Goal: Task Accomplishment & Management: Manage account settings

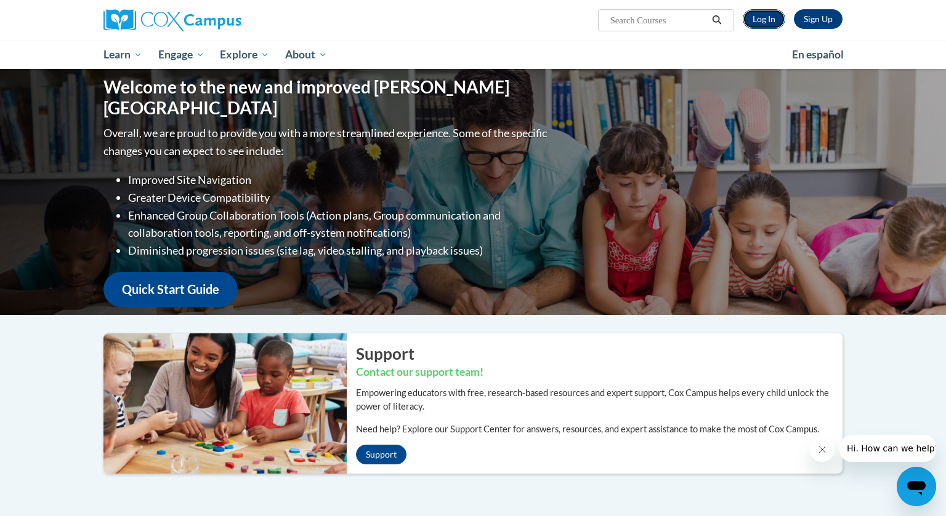
click at [771, 14] on link "Log In" at bounding box center [763, 19] width 42 height 20
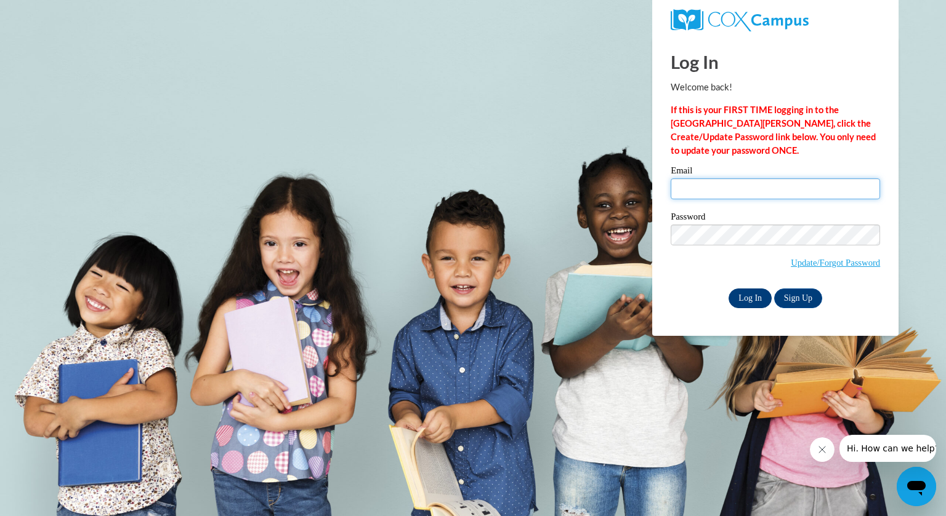
type input "bkempfer@grafton.k12.wi.us"
click at [757, 295] on input "Log In" at bounding box center [749, 299] width 43 height 20
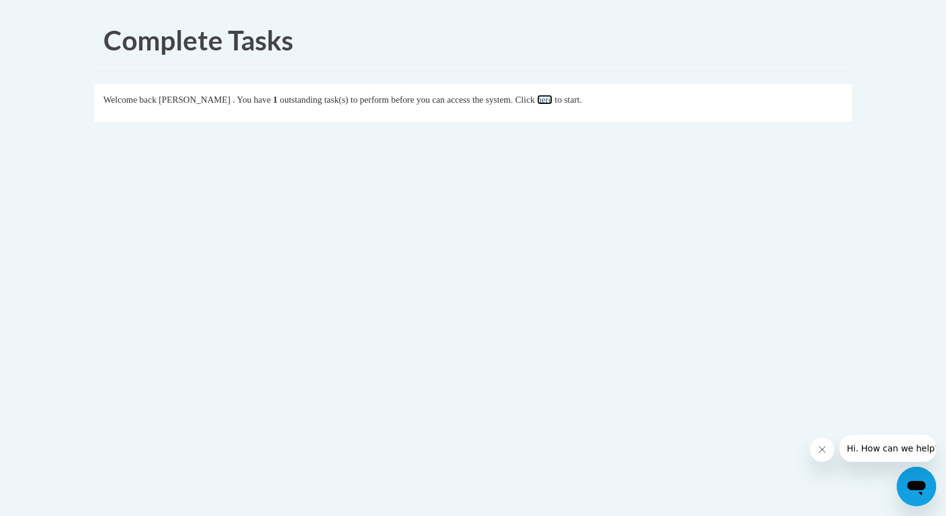
click at [552, 97] on link "here" at bounding box center [544, 100] width 15 height 10
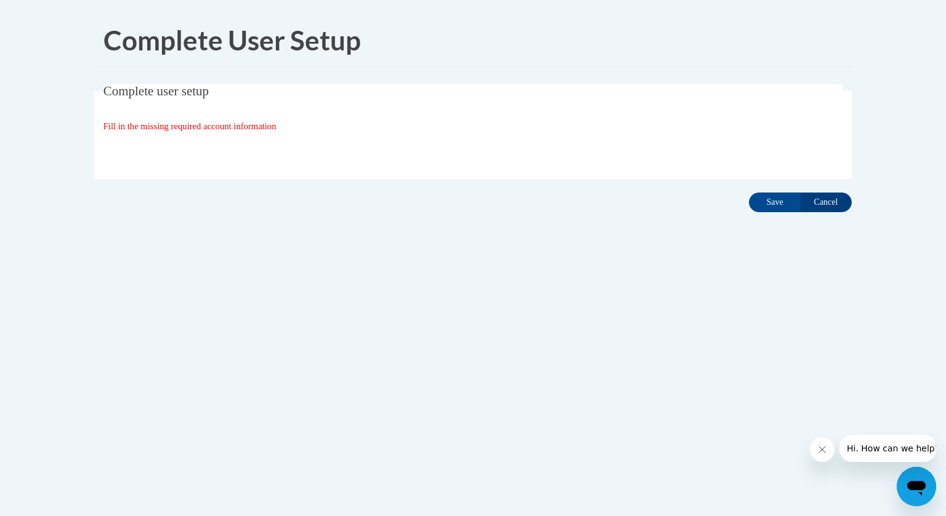
click at [468, 116] on fieldset "Complete user setup Fill in the missing required account information User Profi…" at bounding box center [472, 131] width 757 height 95
click at [781, 207] on input "Save" at bounding box center [775, 203] width 52 height 20
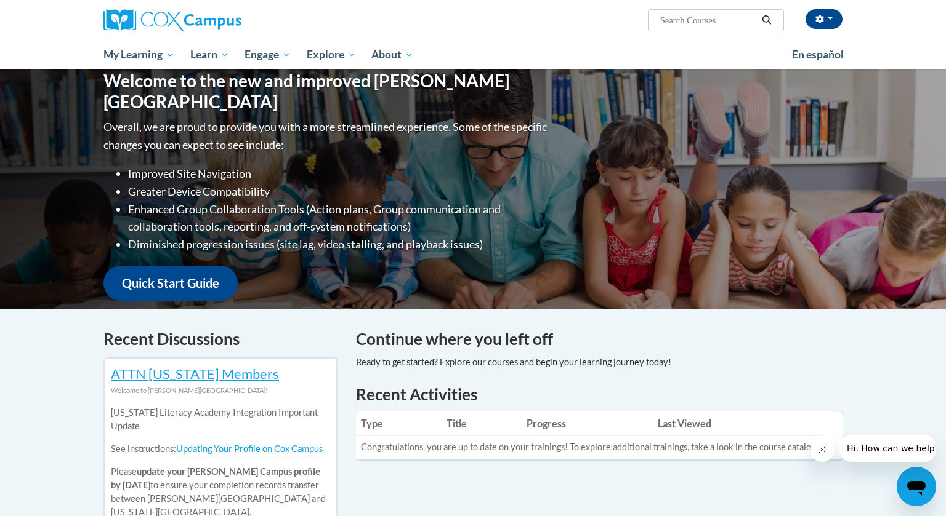
scroll to position [12, 0]
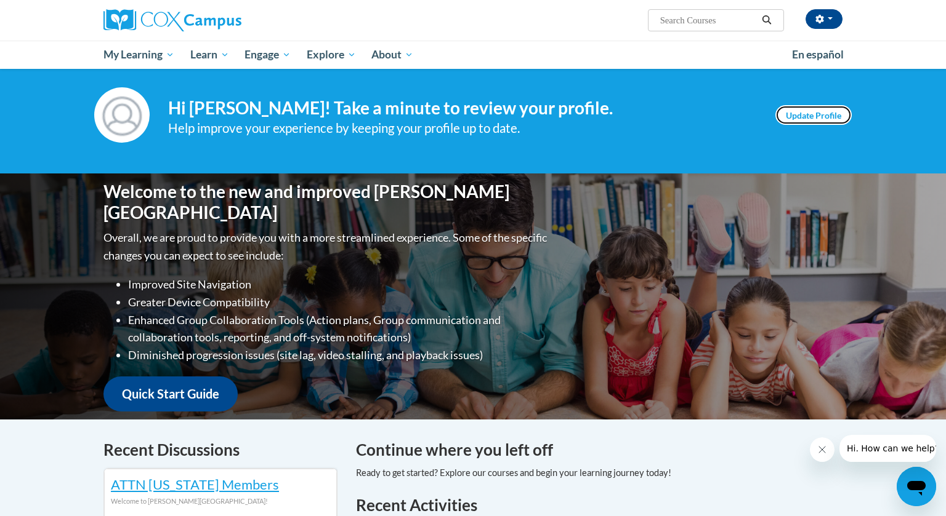
click at [808, 114] on link "Update Profile" at bounding box center [813, 115] width 76 height 20
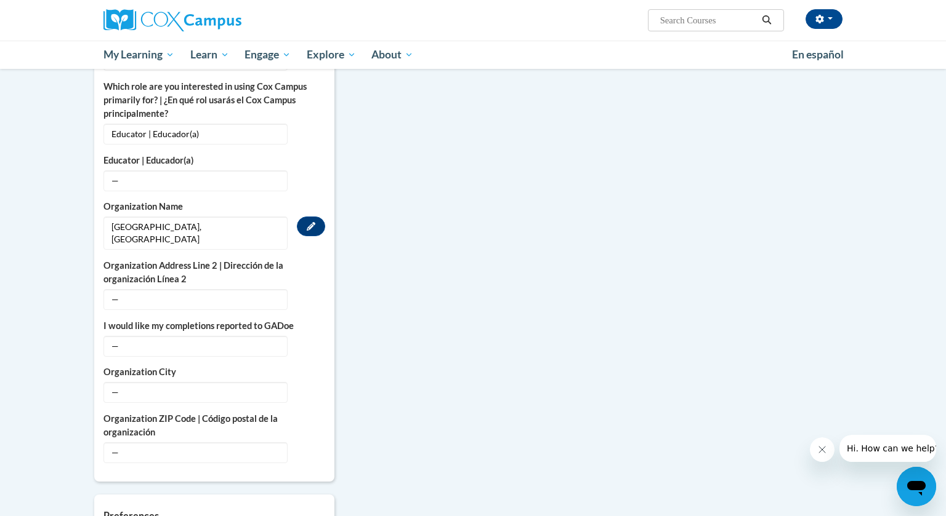
scroll to position [672, 0]
click at [228, 289] on span "—" at bounding box center [195, 299] width 184 height 21
click at [222, 289] on span "—" at bounding box center [195, 299] width 184 height 21
click at [313, 295] on icon "Custom profile fields" at bounding box center [311, 299] width 9 height 9
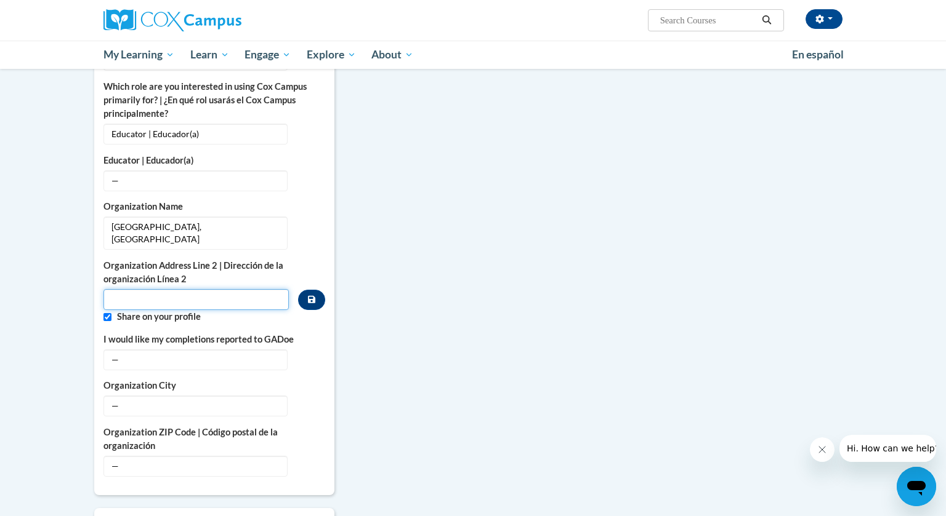
click at [204, 289] on input "Metadata input" at bounding box center [195, 299] width 185 height 21
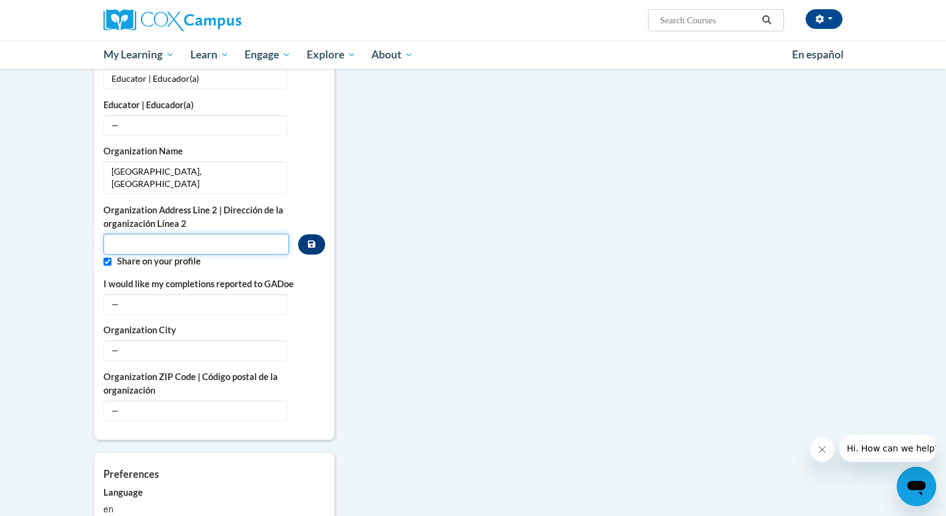
scroll to position [725, 0]
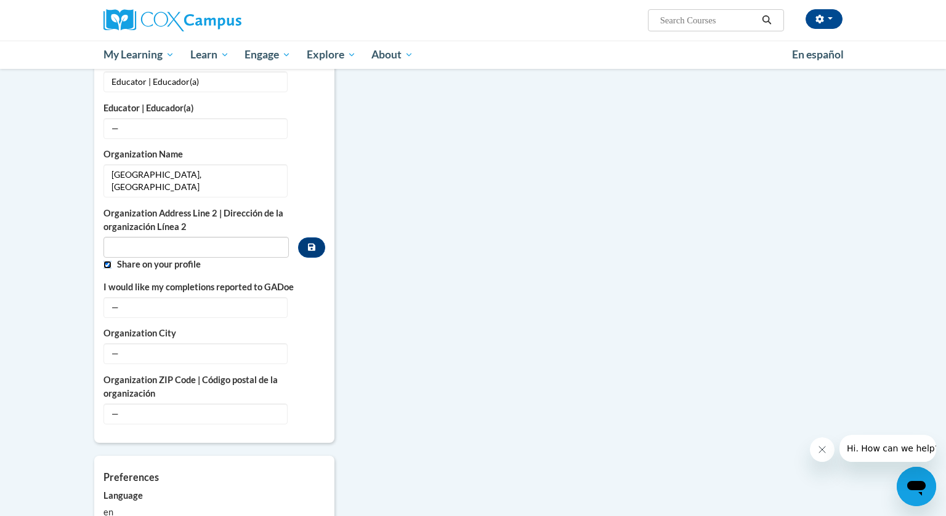
click at [109, 261] on input "Custom profile fields" at bounding box center [107, 265] width 8 height 8
checkbox input "false"
click at [143, 237] on input "Metadata input" at bounding box center [195, 247] width 185 height 21
type input "600 5th Ave"
click at [153, 327] on label "Organization City" at bounding box center [214, 334] width 222 height 14
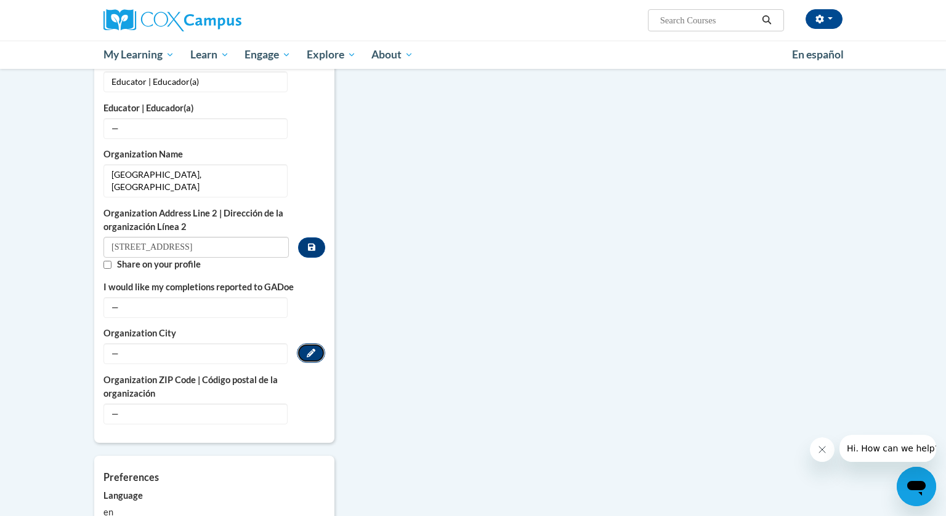
click at [316, 344] on button "Edit" at bounding box center [311, 354] width 28 height 20
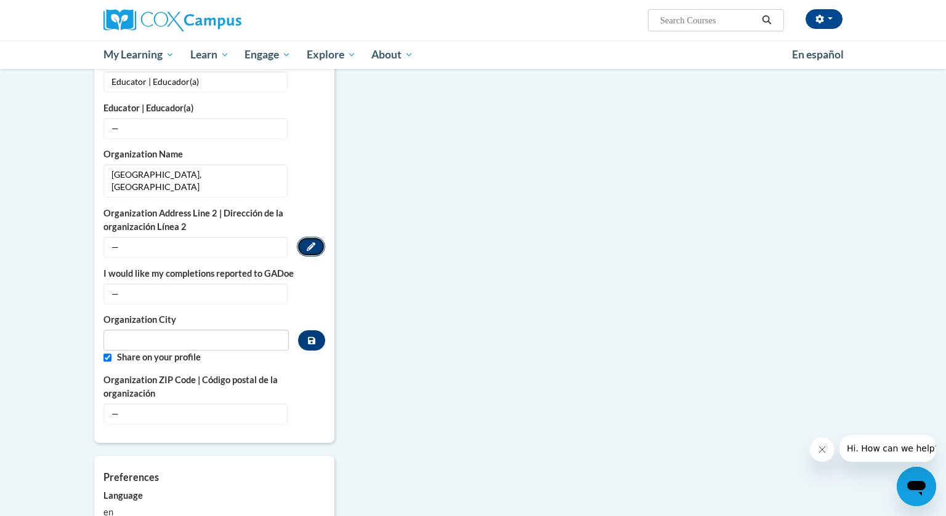
click at [316, 237] on button "Edit" at bounding box center [311, 247] width 28 height 20
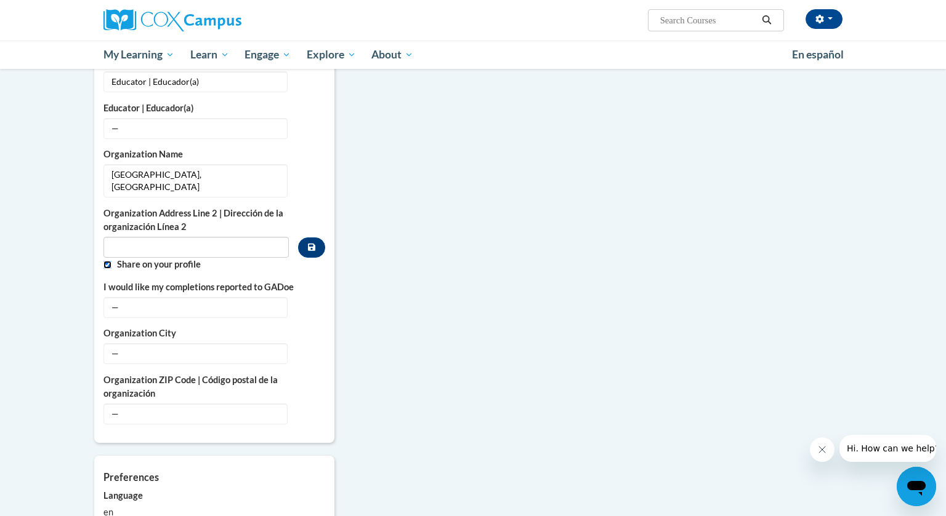
click at [108, 261] on input "Custom profile fields" at bounding box center [107, 265] width 8 height 8
checkbox input "false"
click at [135, 237] on input "Metadata input" at bounding box center [195, 247] width 185 height 21
type input "600 5th Ave"
click at [316, 238] on button "Custom profile fields" at bounding box center [311, 248] width 27 height 20
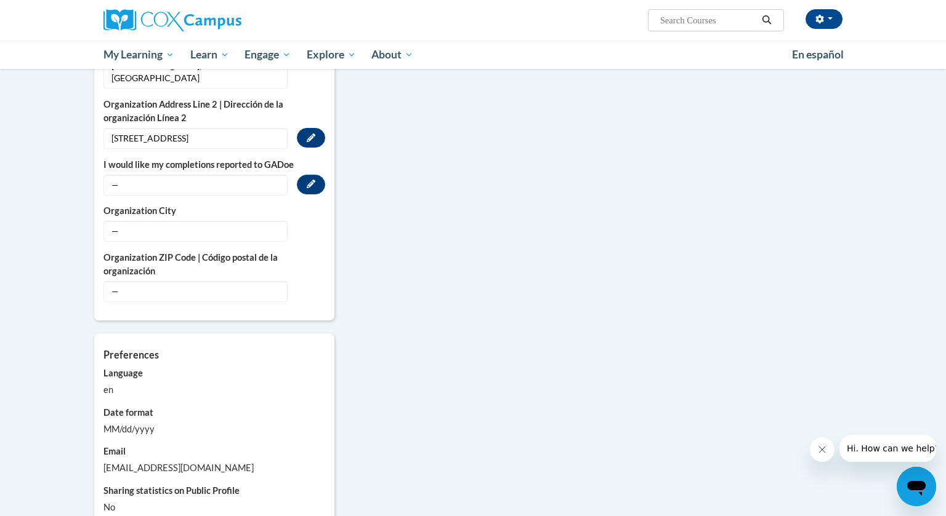
scroll to position [835, 0]
click at [315, 219] on button "Edit" at bounding box center [311, 229] width 28 height 20
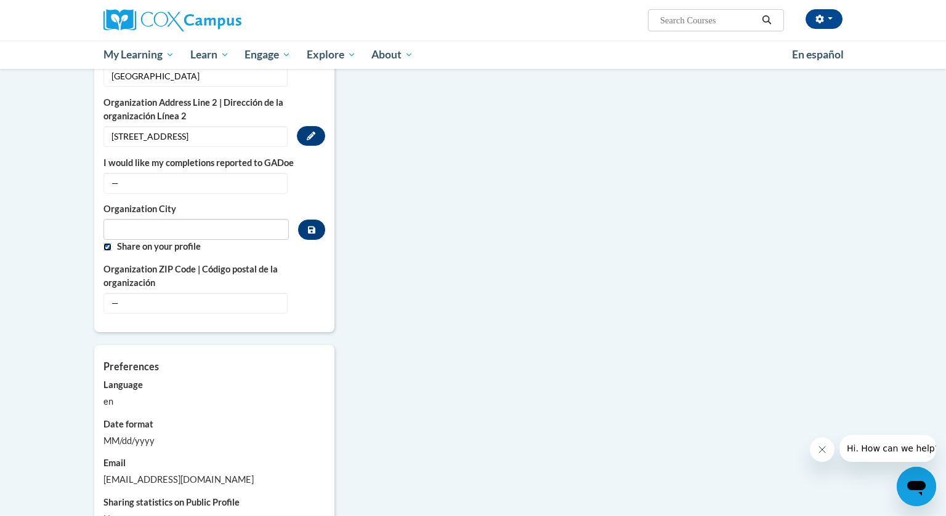
click at [110, 243] on input "Custom profile fields" at bounding box center [107, 247] width 8 height 8
checkbox input "false"
click at [135, 219] on input "Metadata input" at bounding box center [195, 229] width 185 height 21
type input "Grafton"
click at [318, 220] on button "Custom profile fields" at bounding box center [311, 230] width 27 height 20
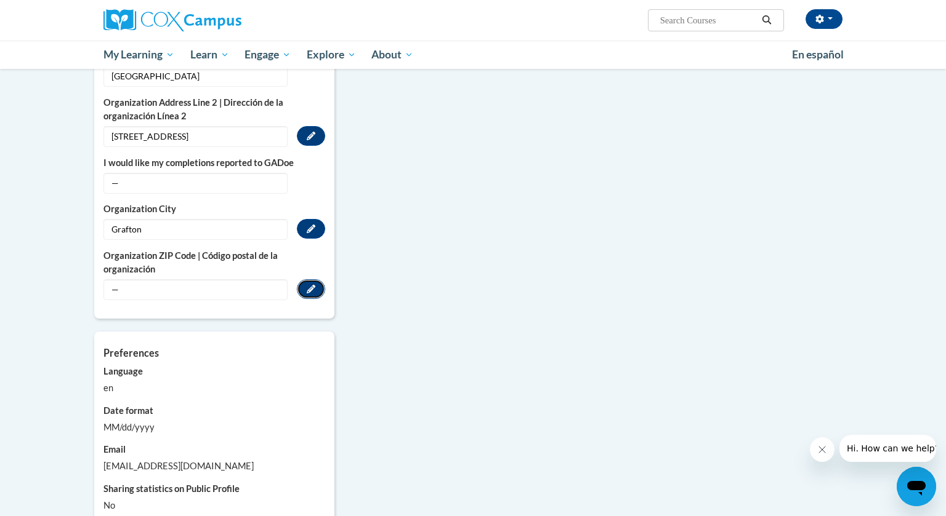
click at [313, 285] on icon "Custom profile fields" at bounding box center [311, 289] width 9 height 9
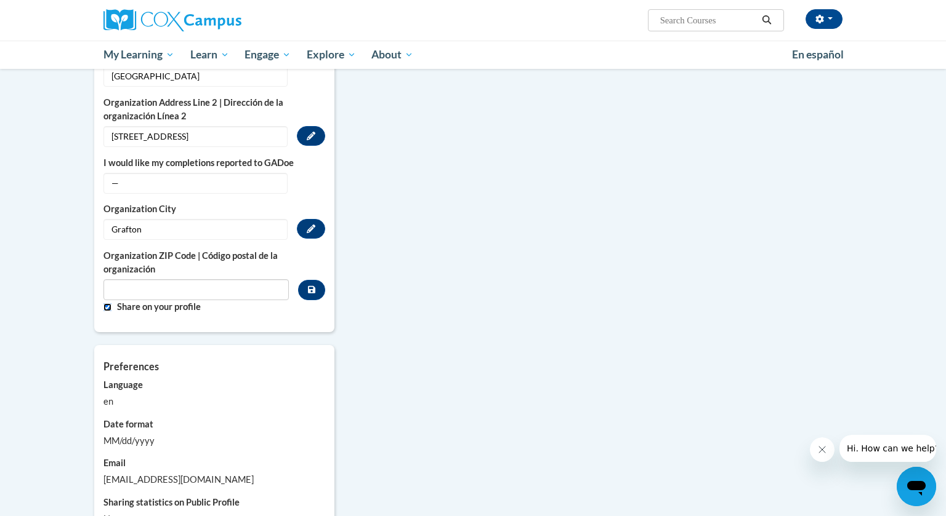
click at [103, 303] on input "Custom profile fields" at bounding box center [107, 307] width 8 height 8
checkbox input "false"
click at [240, 279] on input "Metadata input" at bounding box center [195, 289] width 185 height 21
type input "53024"
click at [315, 280] on button "Custom profile fields" at bounding box center [311, 290] width 27 height 20
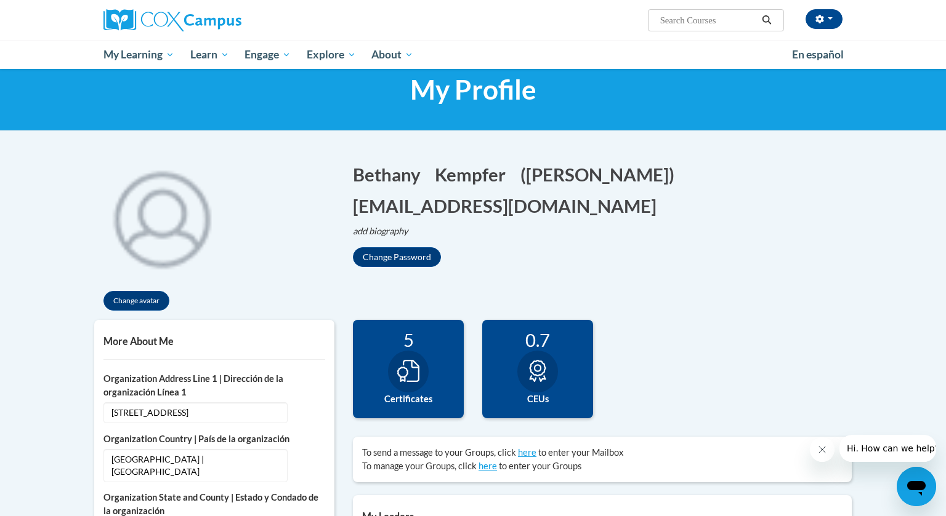
scroll to position [0, 0]
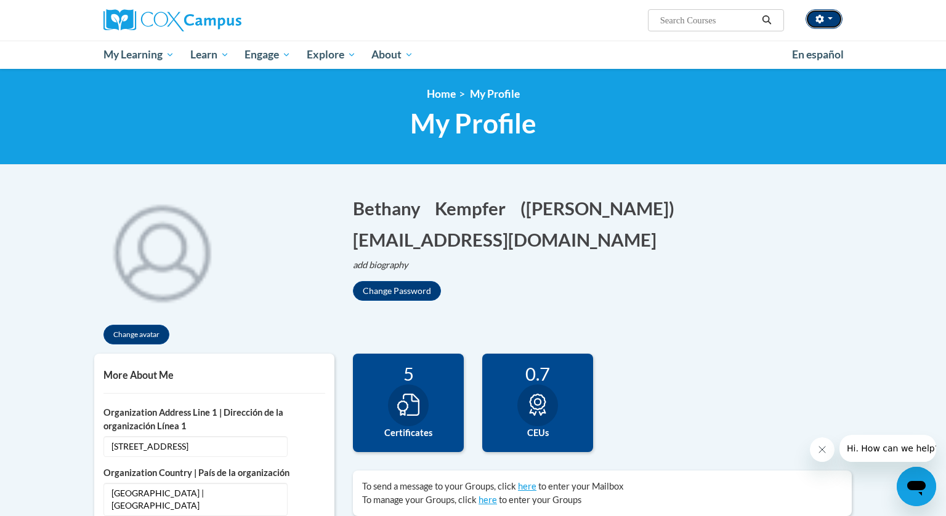
click at [829, 14] on button "button" at bounding box center [823, 19] width 37 height 20
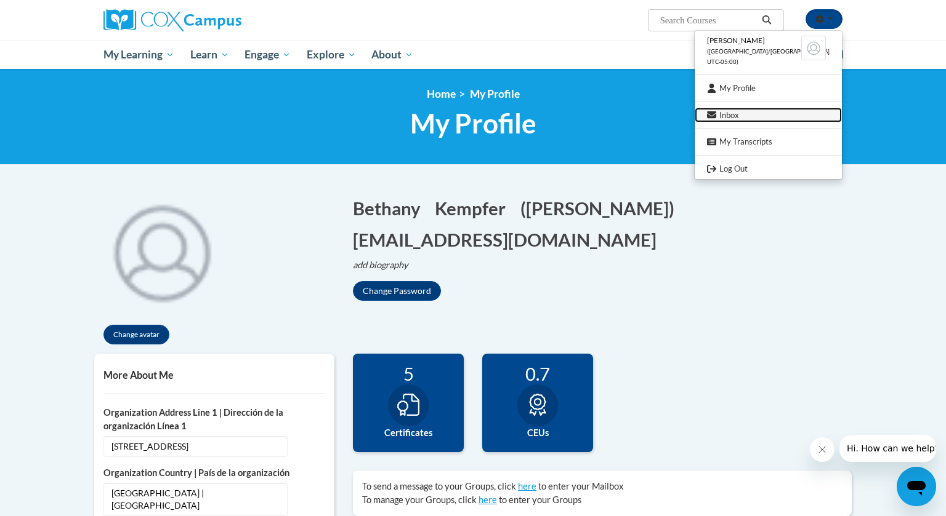
click at [744, 110] on link "Inbox" at bounding box center [767, 115] width 147 height 15
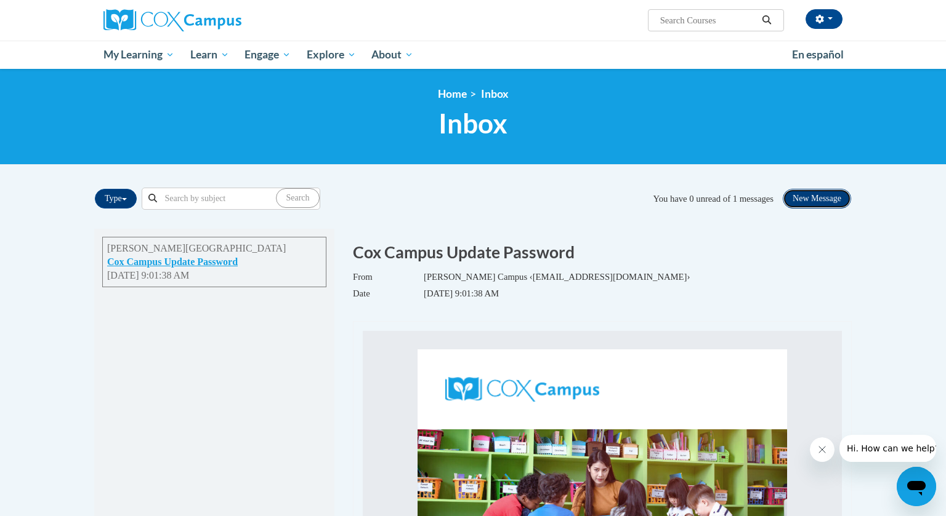
click at [797, 196] on button "New Message" at bounding box center [816, 199] width 68 height 20
select select "00000000-0000-0000-0000-000000680453|connection"
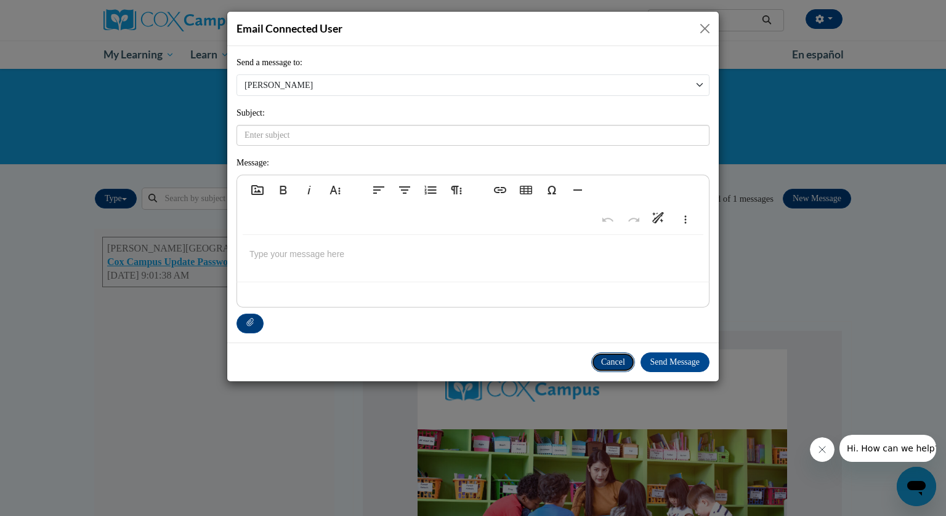
click at [608, 360] on button "Cancel" at bounding box center [613, 363] width 44 height 20
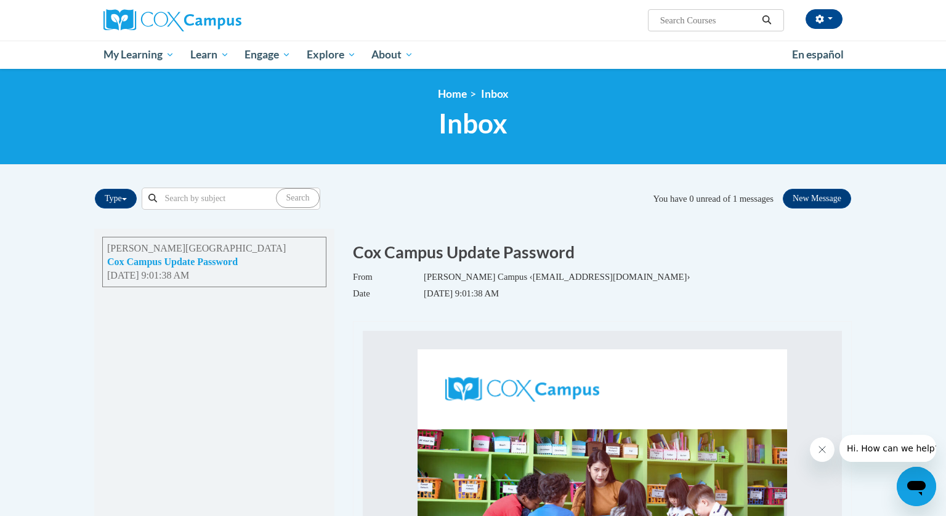
click at [207, 263] on button "Cox Campus Update Password" at bounding box center [172, 262] width 131 height 14
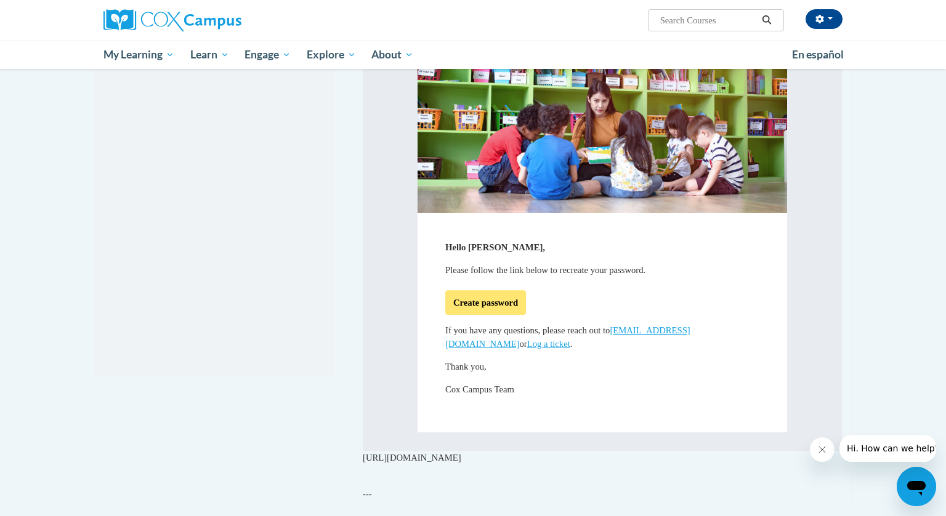
scroll to position [372, 0]
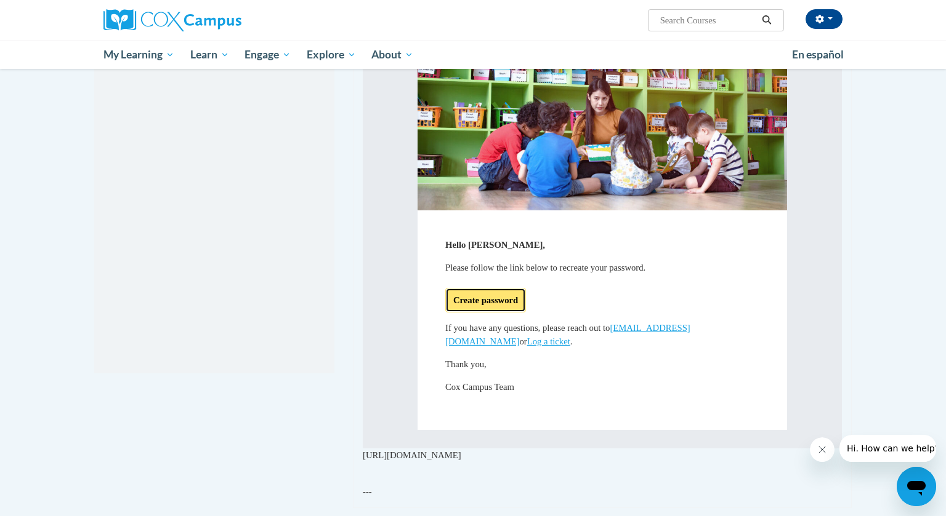
click at [501, 303] on link "Create password" at bounding box center [485, 300] width 81 height 25
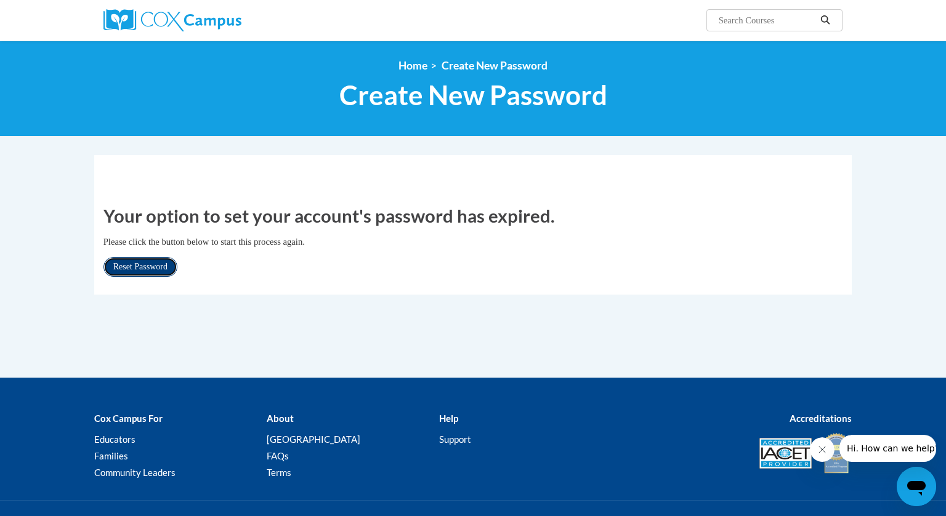
click at [142, 263] on link "Reset Password" at bounding box center [140, 267] width 74 height 20
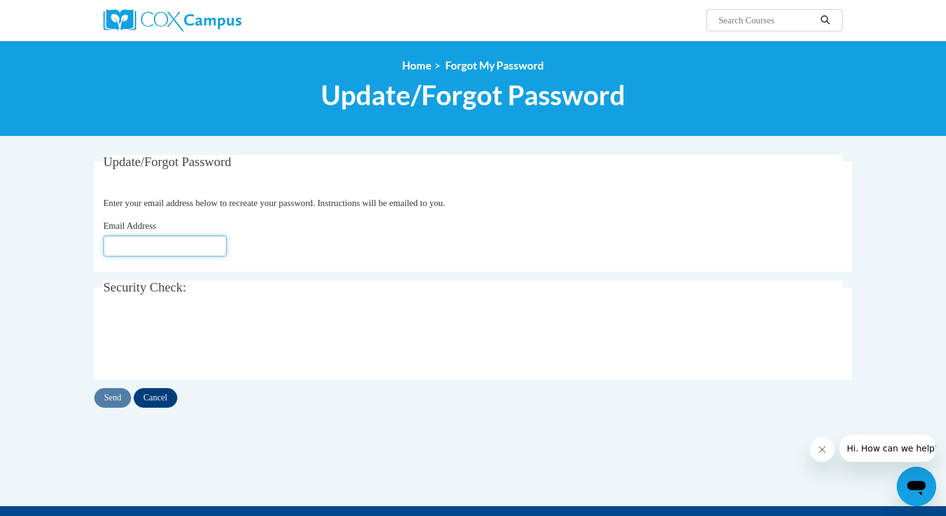
click at [145, 244] on input "Email Address" at bounding box center [164, 246] width 123 height 21
type input "[EMAIL_ADDRESS][DOMAIN_NAME]"
click at [113, 399] on input "Send" at bounding box center [112, 398] width 37 height 20
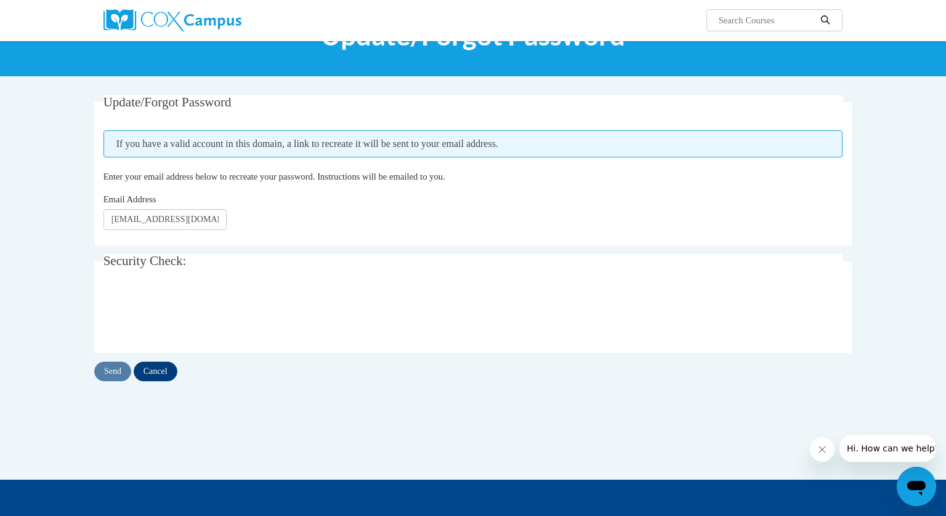
scroll to position [61, 0]
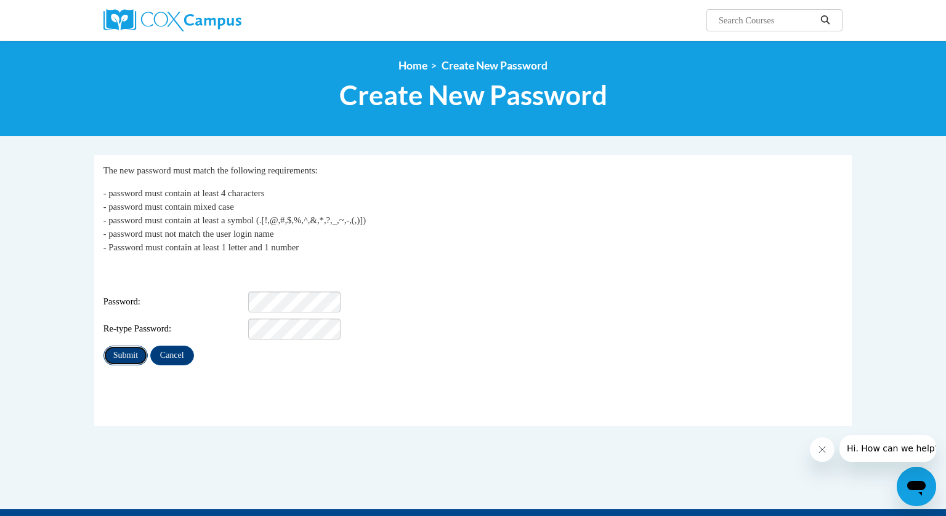
click at [127, 346] on input "Submit" at bounding box center [125, 356] width 44 height 20
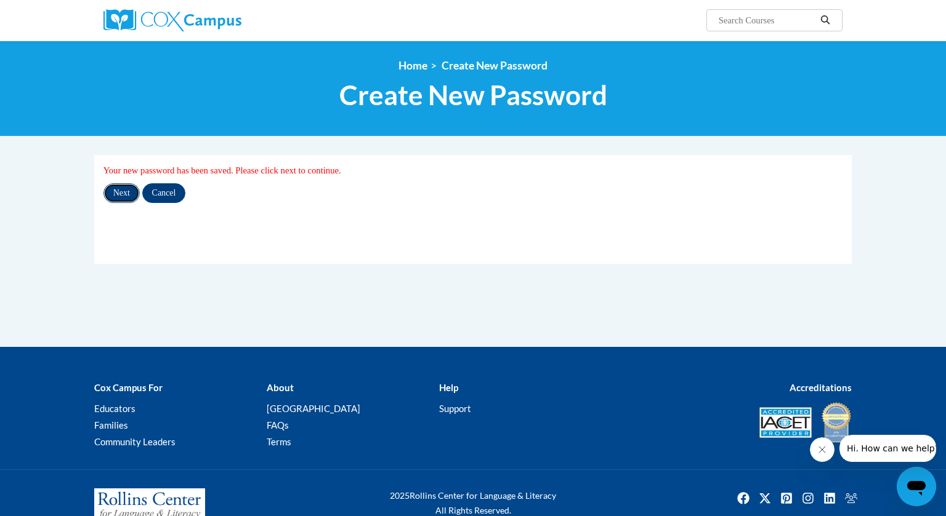
click at [125, 193] on input "Next" at bounding box center [121, 193] width 36 height 20
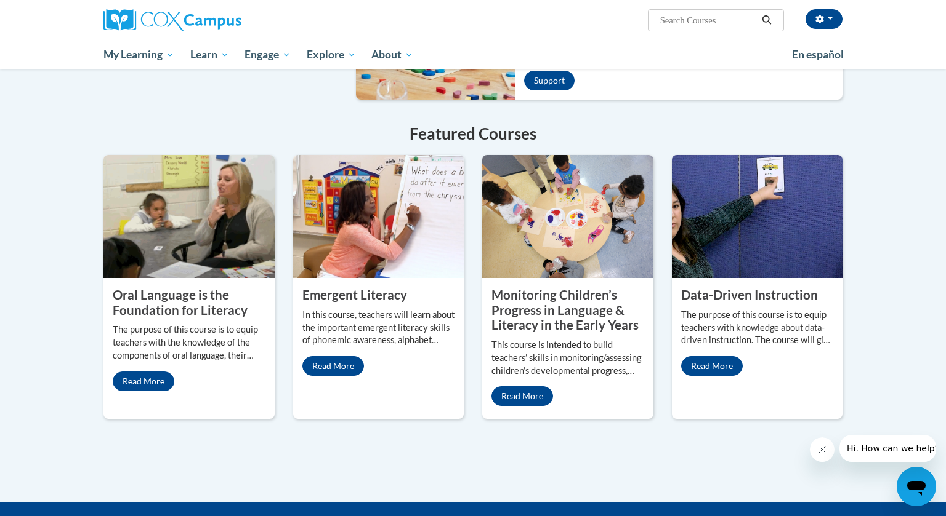
scroll to position [909, 0]
